Goal: Navigation & Orientation: Find specific page/section

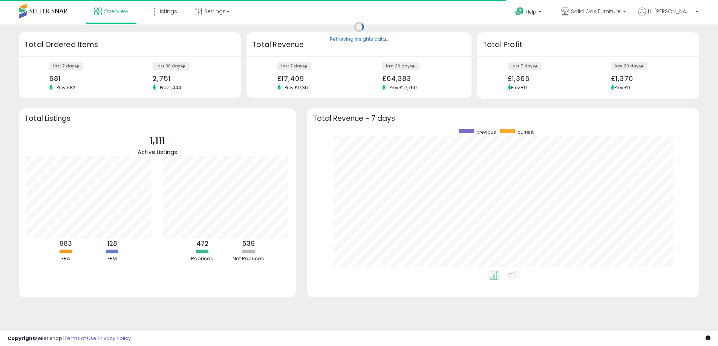
scroll to position [142, 377]
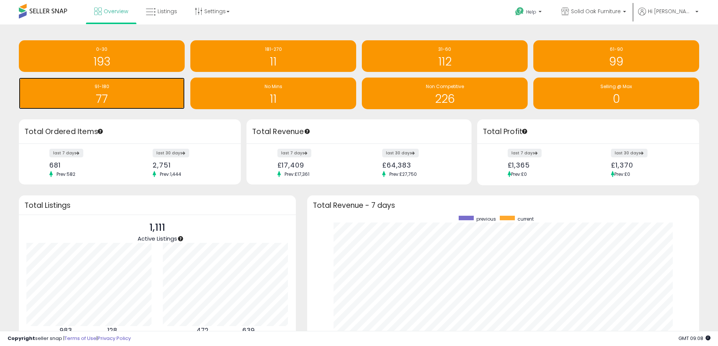
click at [99, 96] on h1 "77" at bounding box center [102, 99] width 158 height 12
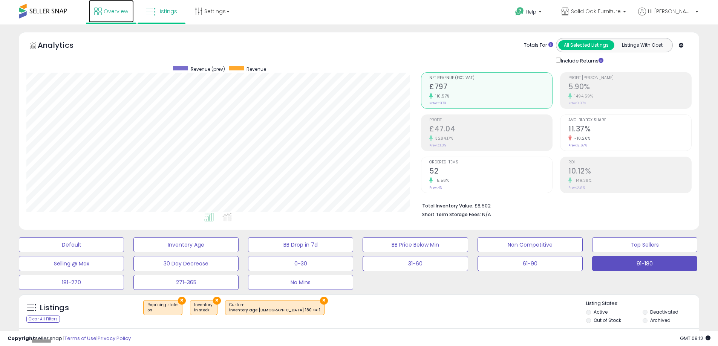
click at [110, 3] on link "Overview" at bounding box center [111, 11] width 45 height 23
